Goal: Register for event/course

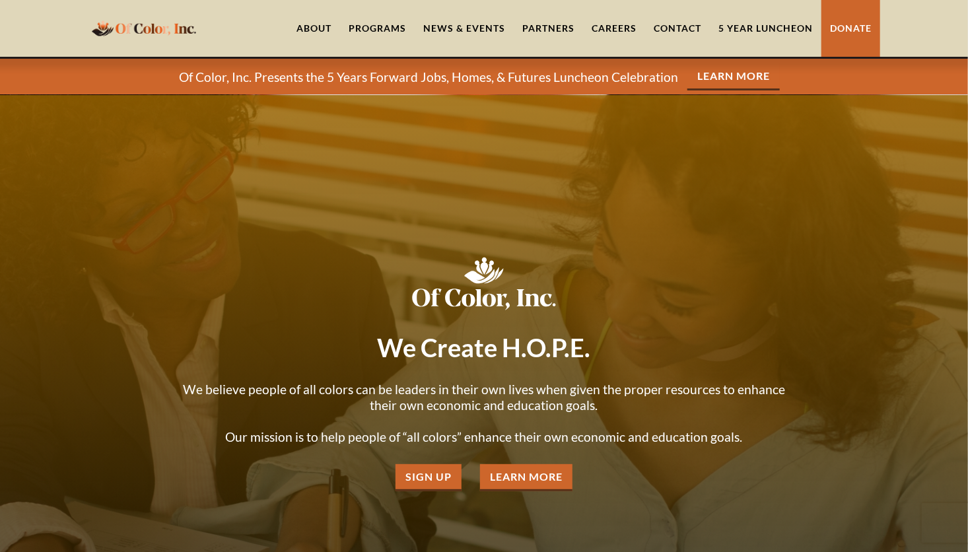
click at [722, 76] on link "Learn More" at bounding box center [733, 76] width 92 height 27
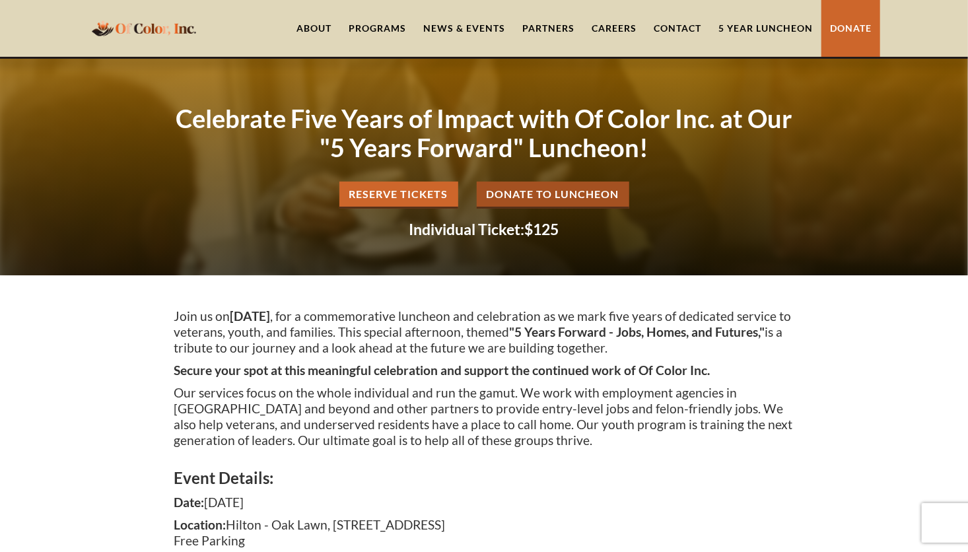
click at [411, 193] on link "Reserve Tickets" at bounding box center [398, 195] width 119 height 27
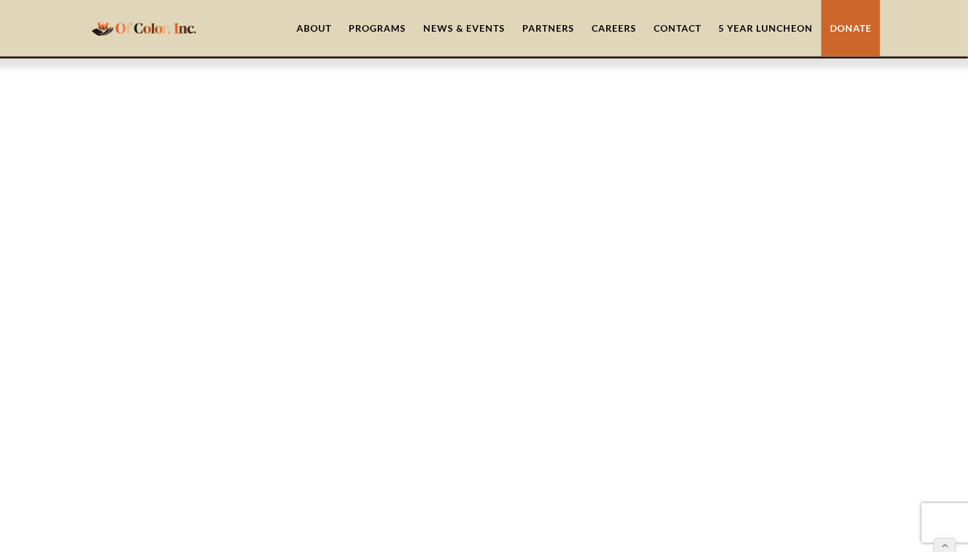
scroll to position [1097, 0]
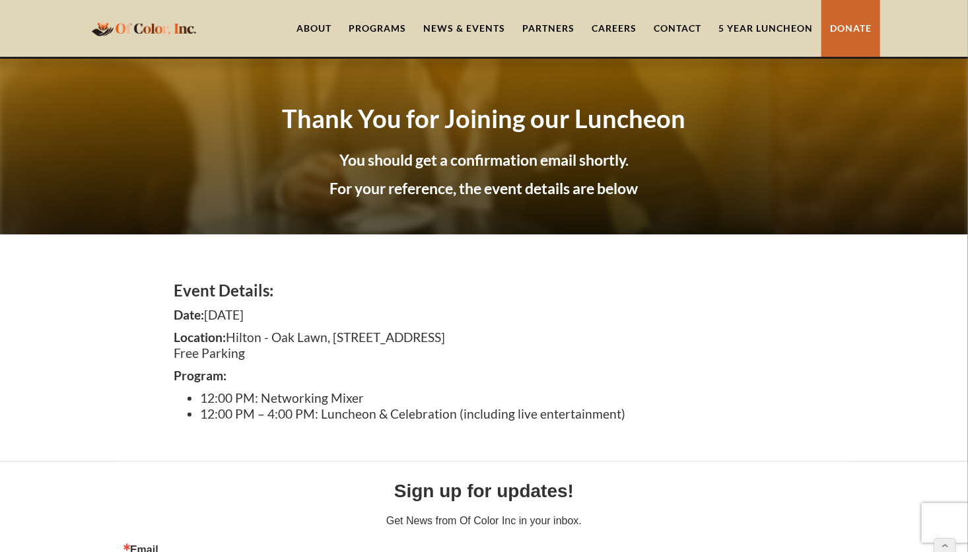
click at [762, 24] on link "5 Year Luncheon" at bounding box center [766, 28] width 112 height 57
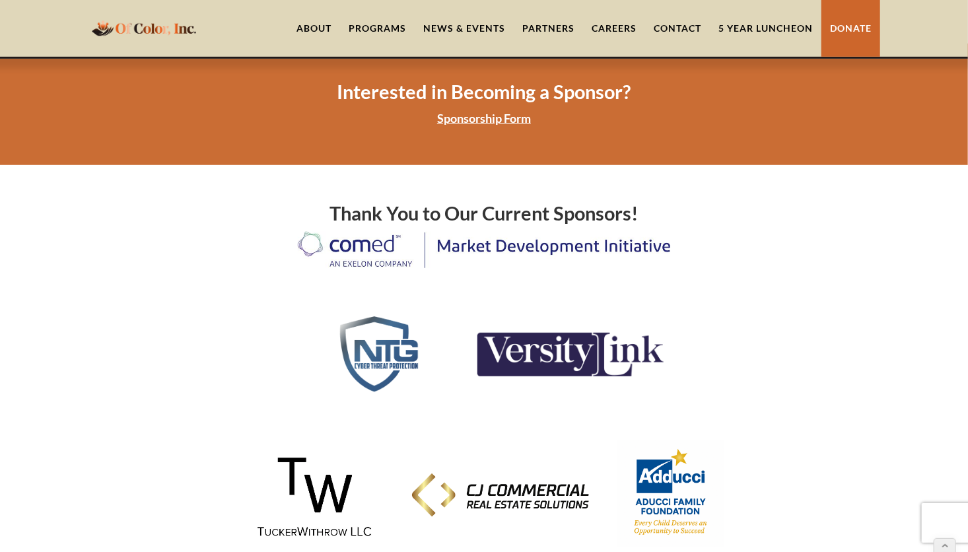
scroll to position [2773, 0]
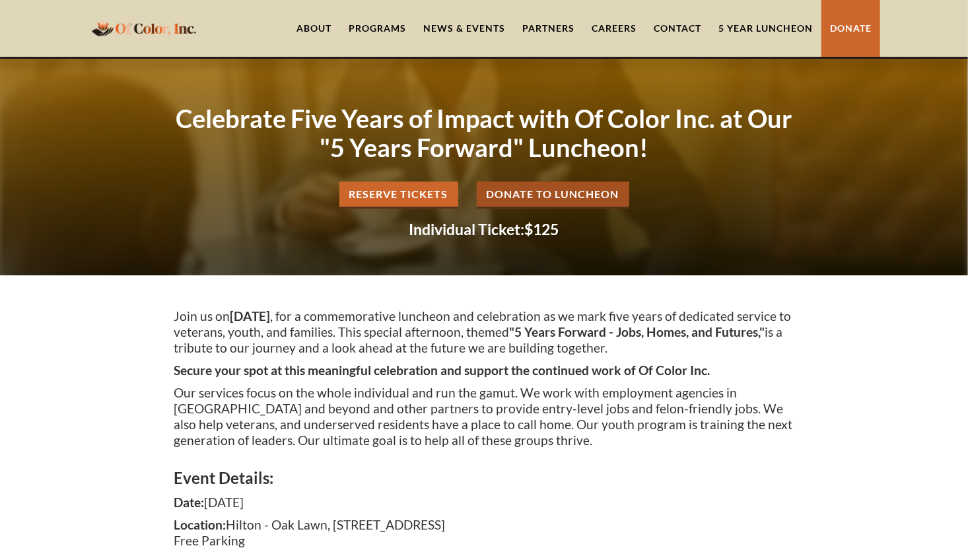
scroll to position [1097, 0]
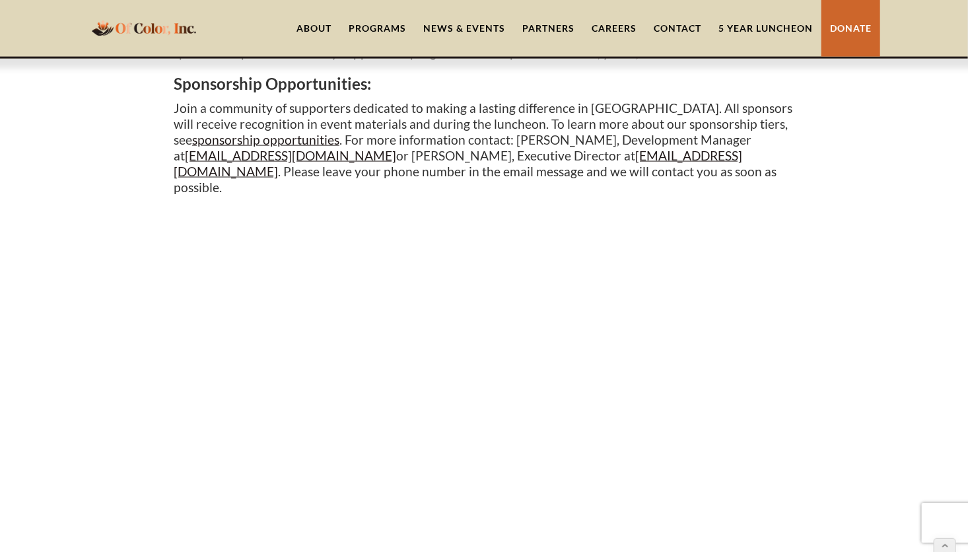
scroll to position [833, 0]
